Goal: Task Accomplishment & Management: Use online tool/utility

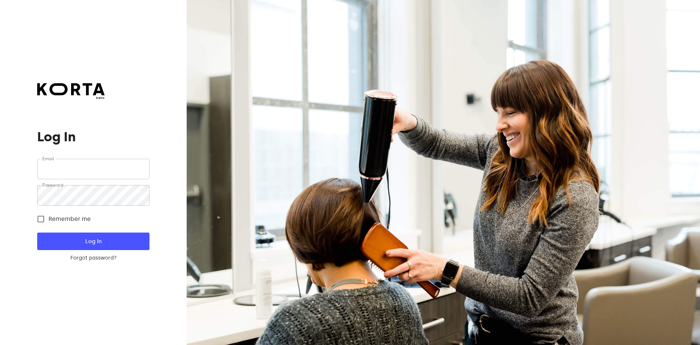
type input "[EMAIL_ADDRESS][DOMAIN_NAME]"
click at [69, 220] on span "Remember me" at bounding box center [70, 218] width 42 height 9
click at [49, 220] on input "Remember me" at bounding box center [40, 218] width 15 height 15
checkbox input "true"
click at [75, 236] on button "Log In" at bounding box center [93, 241] width 112 height 18
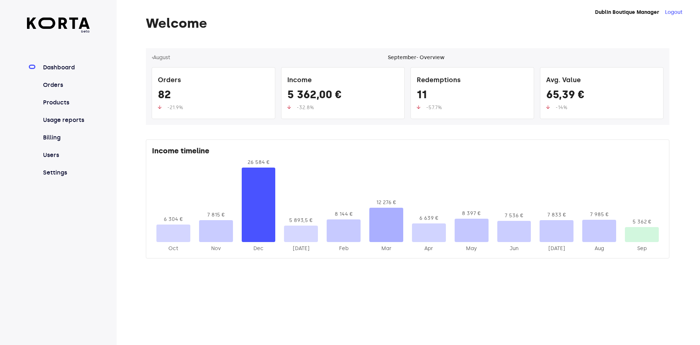
click at [54, 87] on link "Orders" at bounding box center [66, 85] width 49 height 9
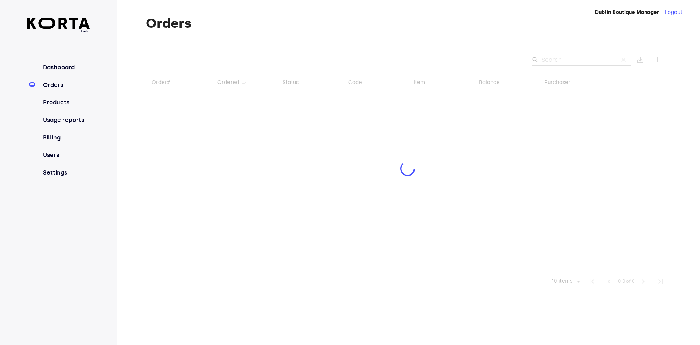
click at [571, 57] on div at bounding box center [408, 169] width 524 height 243
click at [566, 57] on div at bounding box center [408, 169] width 524 height 243
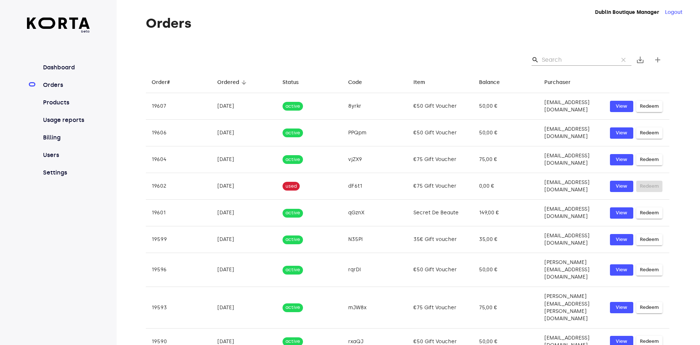
click at [558, 61] on input "Search" at bounding box center [577, 60] width 71 height 12
paste input "91"
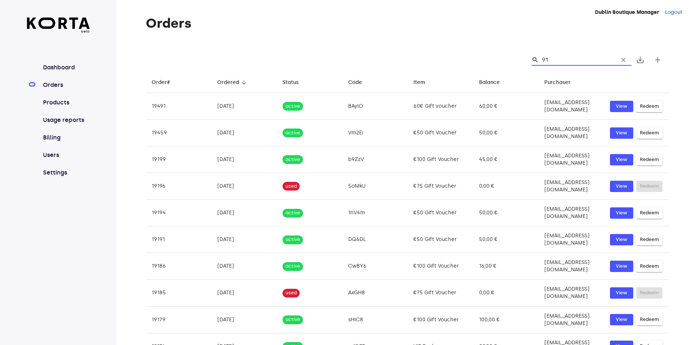
type input "9"
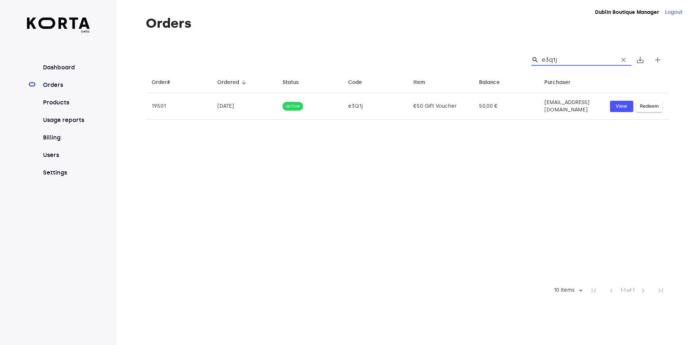
type input "e3q1j"
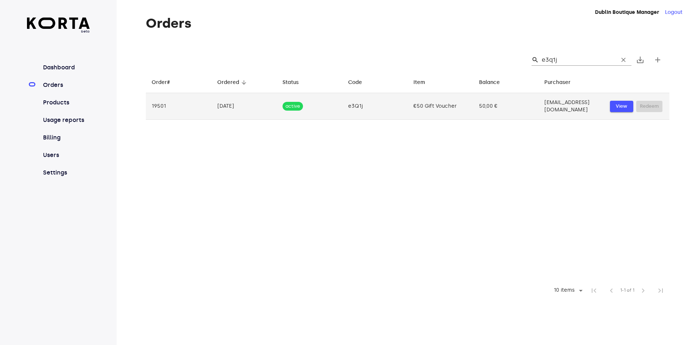
click at [626, 102] on span "View" at bounding box center [622, 106] width 16 height 8
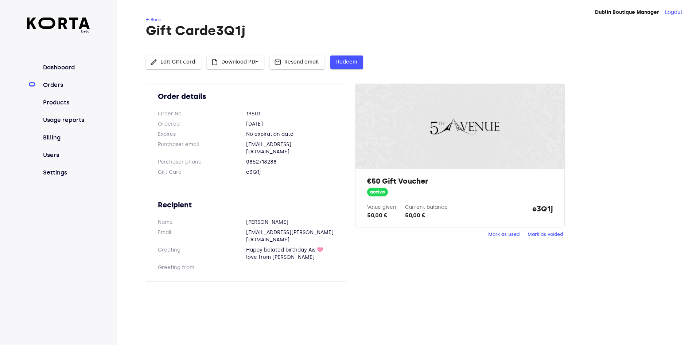
click at [346, 65] on span "Redeem" at bounding box center [346, 62] width 21 height 9
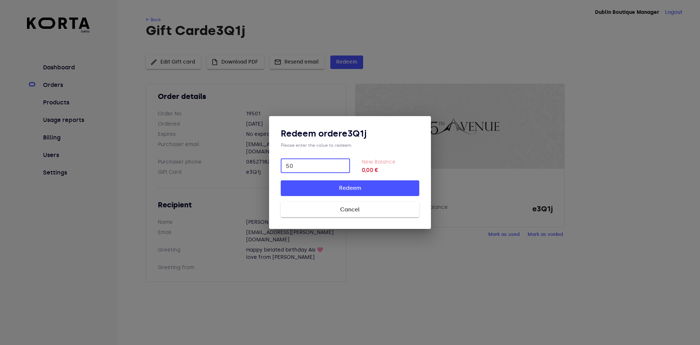
type input "50"
click at [380, 185] on span "Redeem" at bounding box center [349, 187] width 115 height 9
